Goal: Navigation & Orientation: Find specific page/section

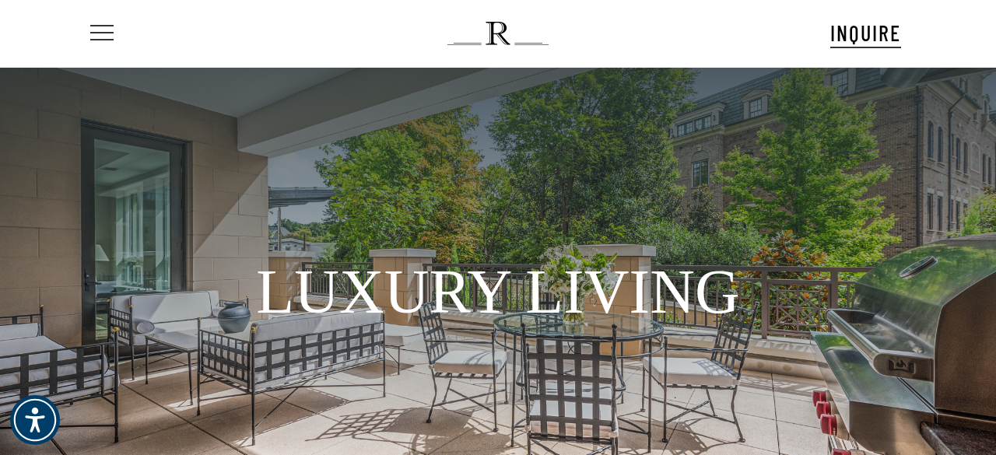
click at [104, 31] on span "Navigation Menu" at bounding box center [101, 34] width 17 height 22
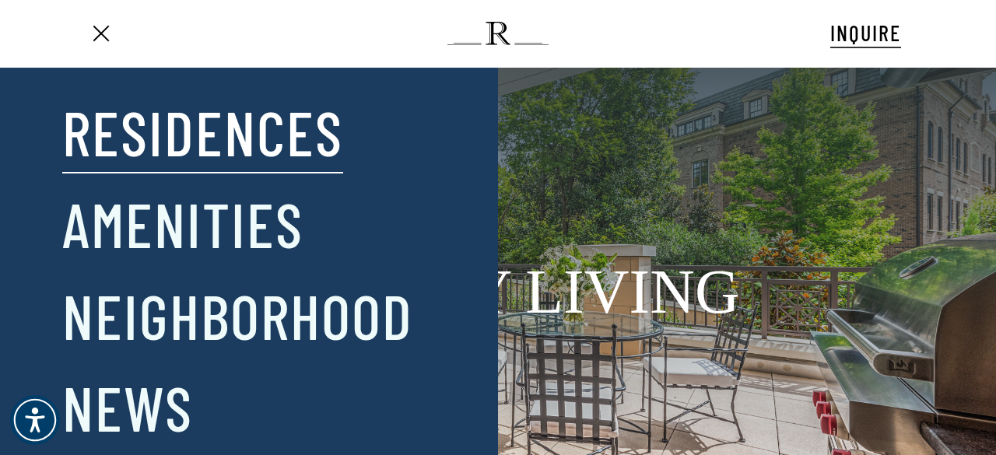
click at [113, 137] on link "Residences" at bounding box center [202, 131] width 281 height 81
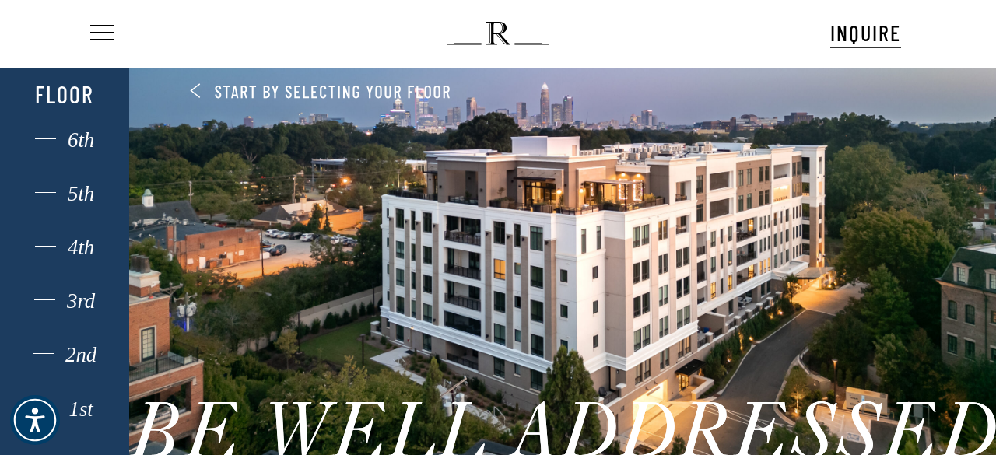
click at [82, 365] on div "2nd" at bounding box center [64, 355] width 89 height 20
click at [79, 410] on div "1st" at bounding box center [64, 409] width 89 height 20
